Goal: Task Accomplishment & Management: Manage account settings

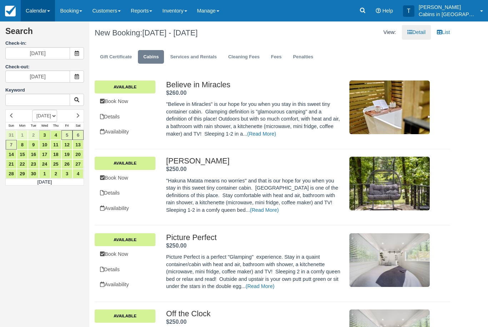
click at [45, 14] on link "Calendar" at bounding box center [38, 10] width 34 height 21
click at [270, 32] on div at bounding box center [244, 163] width 488 height 327
click at [221, 11] on link "Manage" at bounding box center [208, 10] width 32 height 21
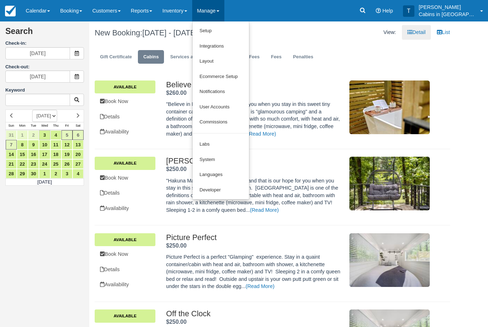
click at [294, 18] on div at bounding box center [244, 163] width 488 height 327
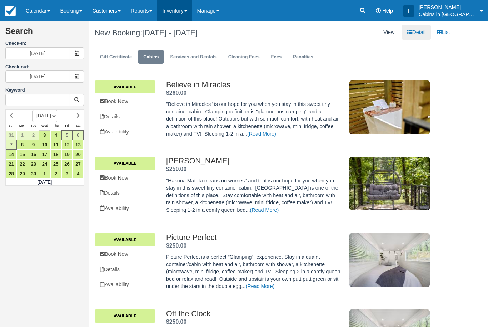
click at [187, 11] on link "Inventory" at bounding box center [174, 10] width 35 height 21
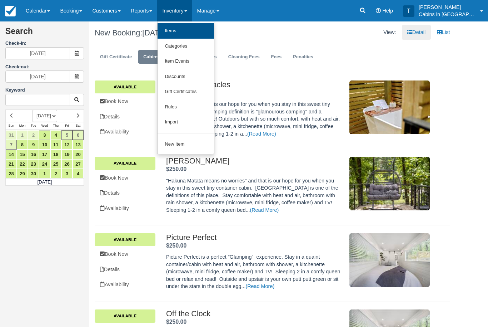
click at [194, 32] on link "Items" at bounding box center [186, 30] width 56 height 15
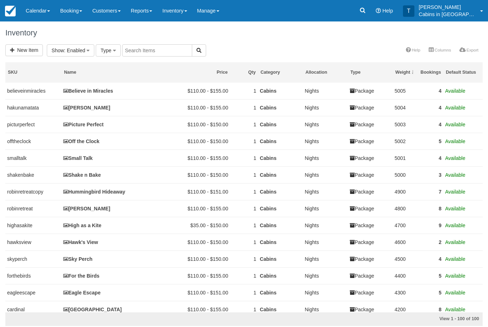
select select
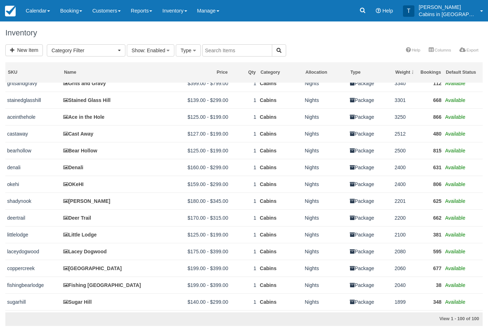
scroll to position [414, 0]
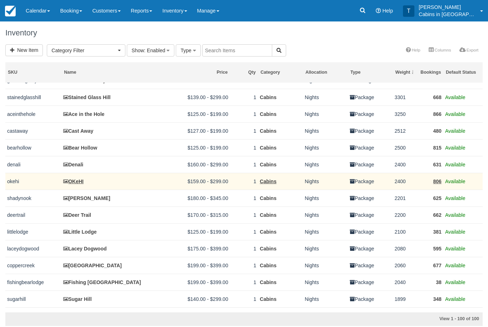
click at [59, 189] on td "okehi" at bounding box center [33, 181] width 56 height 17
click at [81, 184] on link "OKeHI" at bounding box center [73, 181] width 20 height 6
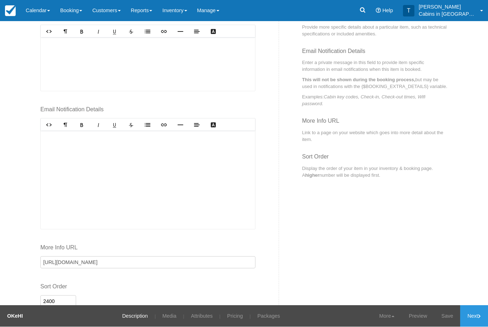
scroll to position [291, 0]
click at [206, 169] on p at bounding box center [147, 173] width 203 height 8
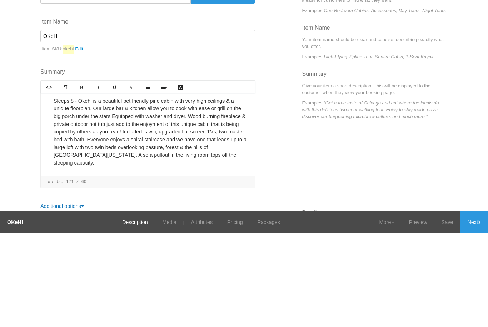
scroll to position [0, 0]
click at [281, 73] on div "Category Categories help you organize your inventory into basic groups, making …" at bounding box center [366, 149] width 174 height 152
click at [212, 73] on div "Category Cabins Previously Used Categories Gift Certificate Cabins Services and…" at bounding box center [157, 188] width 244 height 231
click at [222, 73] on div "Category Cabins Previously Used Categories Gift Certificate Cabins Services and…" at bounding box center [157, 188] width 244 height 231
click at [44, 11] on link "Calendar" at bounding box center [38, 10] width 34 height 21
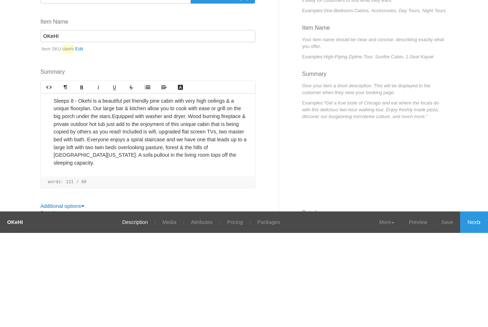
click at [224, 8] on div at bounding box center [244, 163] width 488 height 327
click at [192, 13] on link "Inventory" at bounding box center [174, 10] width 35 height 21
click at [198, 92] on link "Gift Certificates" at bounding box center [186, 90] width 56 height 15
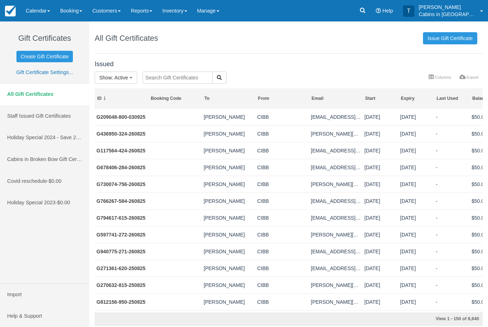
click at [172, 75] on input "text" at bounding box center [178, 78] width 70 height 12
type input "Francisco"
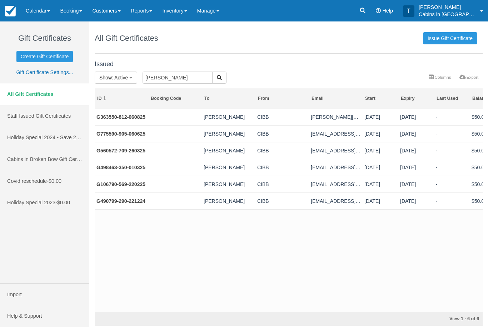
click at [138, 118] on link "G363550-812-060825" at bounding box center [121, 117] width 49 height 6
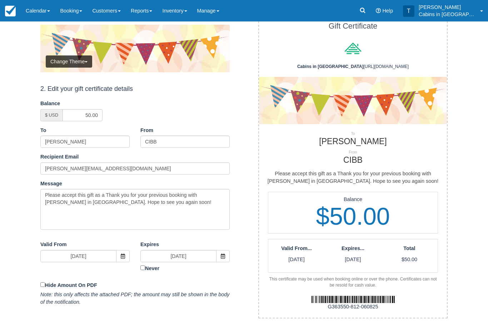
scroll to position [55, 0]
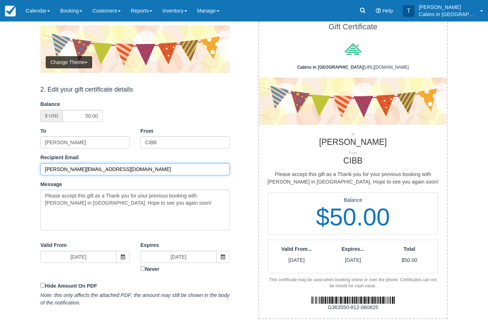
click at [130, 169] on input "[PERSON_NAME][EMAIL_ADDRESS][DOMAIN_NAME]" at bounding box center [134, 169] width 189 height 12
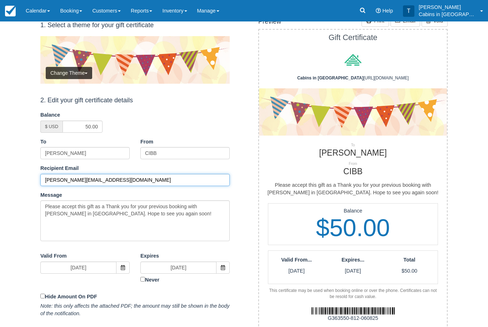
scroll to position [44, 0]
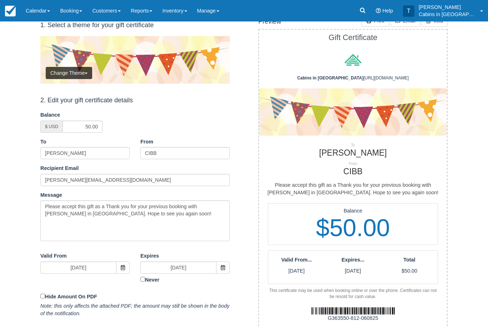
click at [27, 204] on div "Back to Gift Certificates Edit Gift Certificate 1. Select a theme for your gift…" at bounding box center [244, 228] width 478 height 502
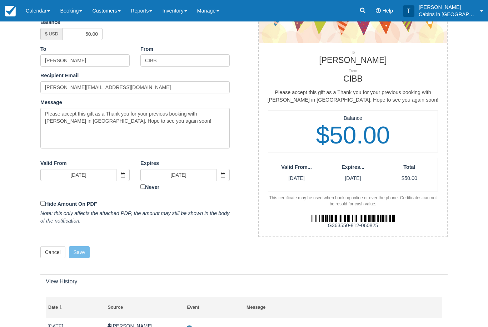
scroll to position [170, 0]
